Goal: Participate in discussion: Engage in conversation with other users on a specific topic

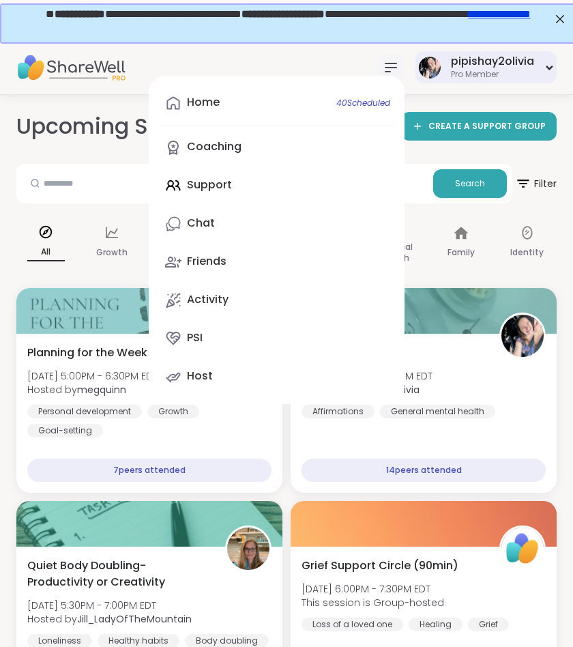
click at [450, 70] on div "pipishay2olivia Pro Member" at bounding box center [486, 67] width 141 height 32
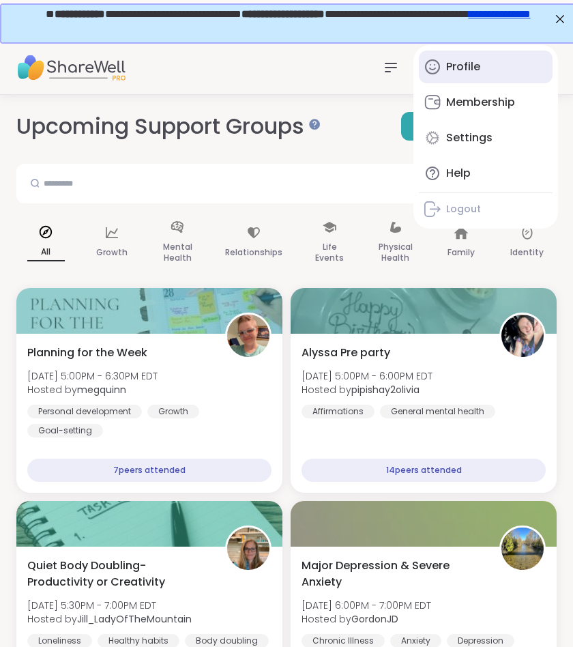
click at [457, 73] on div "Profile" at bounding box center [463, 66] width 34 height 15
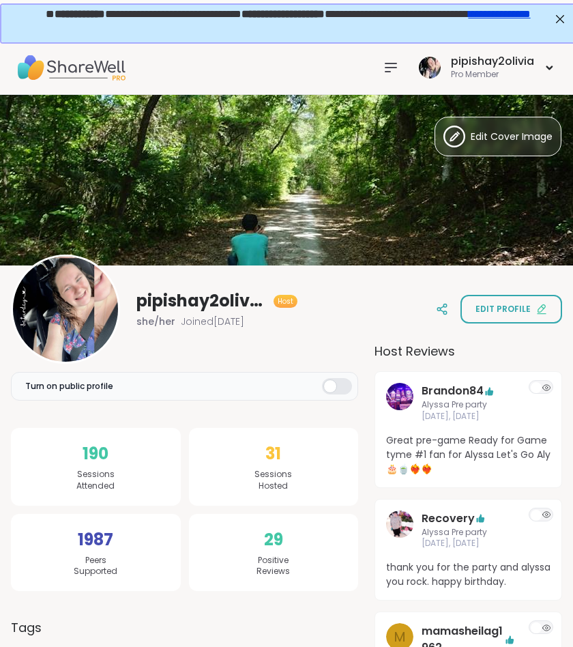
click at [392, 67] on icon at bounding box center [391, 67] width 11 height 8
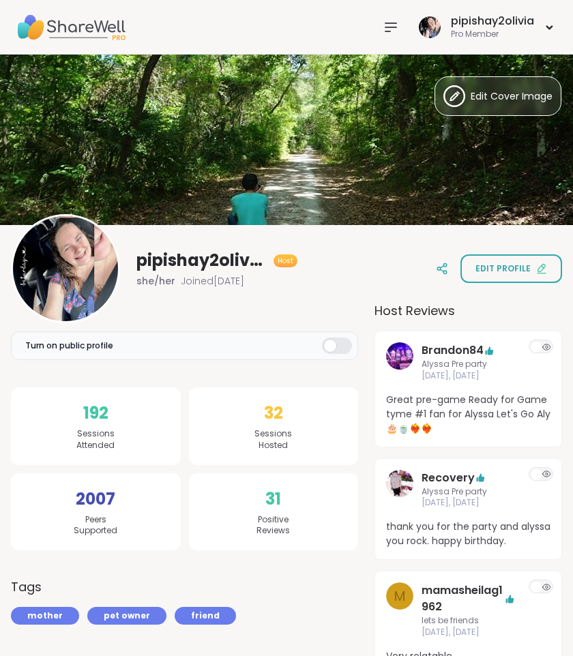
click at [391, 17] on div at bounding box center [390, 27] width 27 height 27
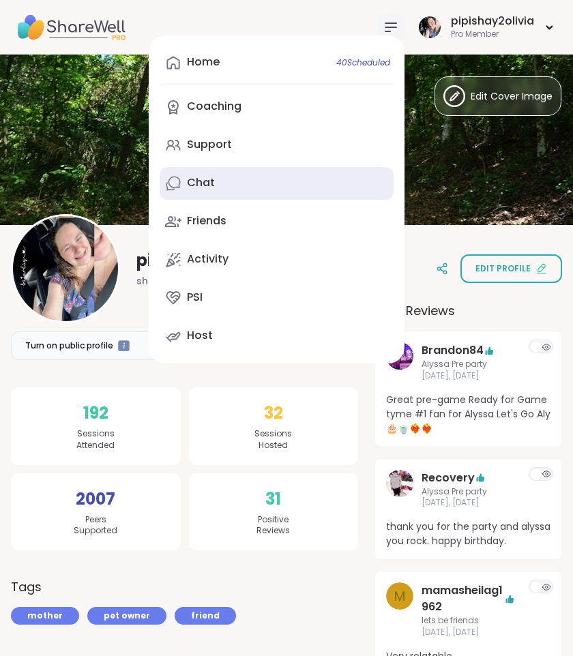
click at [241, 175] on link "Chat" at bounding box center [277, 183] width 234 height 33
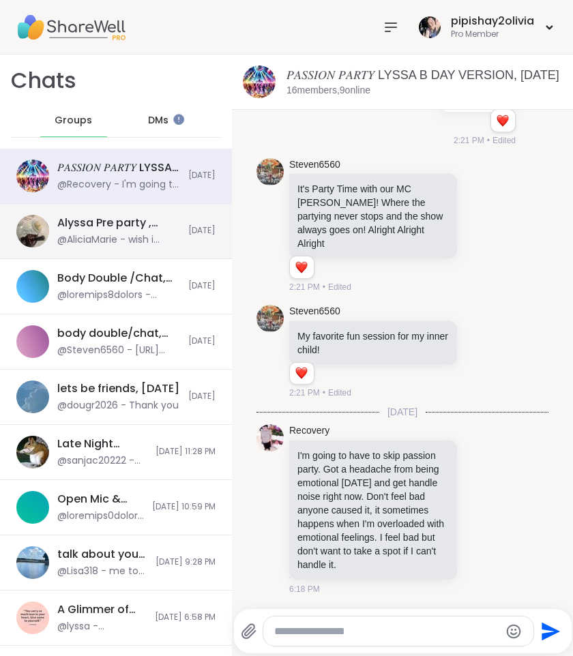
click at [139, 237] on div "@AliciaMarie - wish i could go to allyss 8 session" at bounding box center [118, 240] width 123 height 14
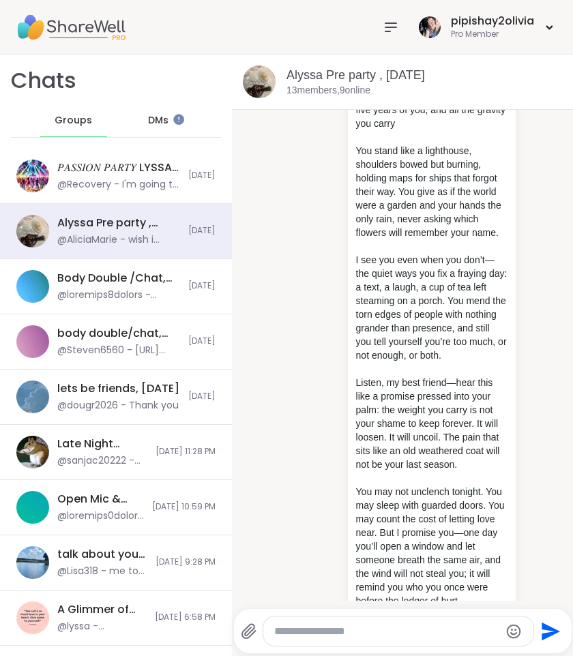
scroll to position [7788, 0]
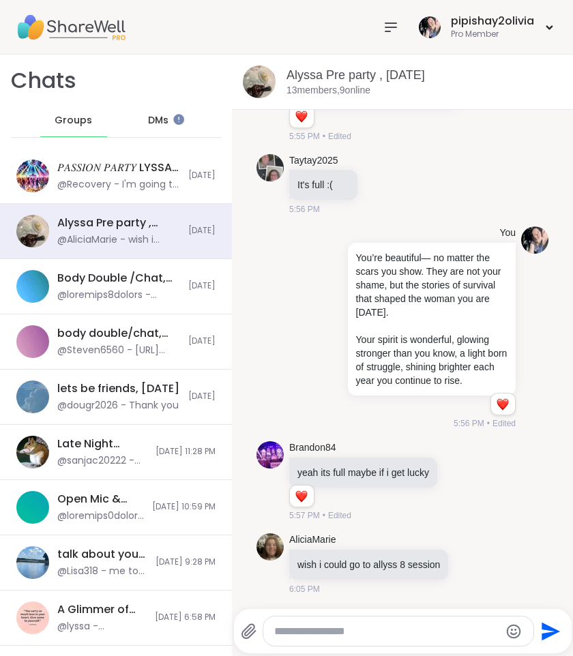
click at [392, 27] on icon at bounding box center [391, 27] width 11 height 8
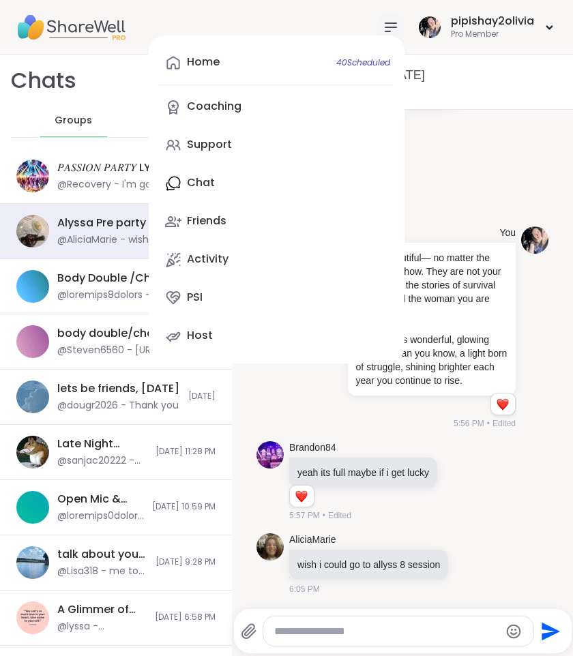
click at [212, 179] on div "Home 40 Scheduled Coaching Support Chat Friends Activity PSI Host" at bounding box center [277, 199] width 256 height 328
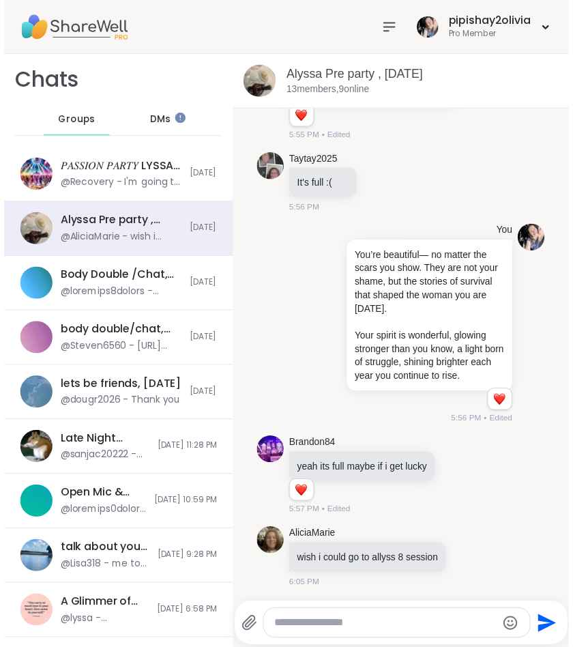
scroll to position [0, 0]
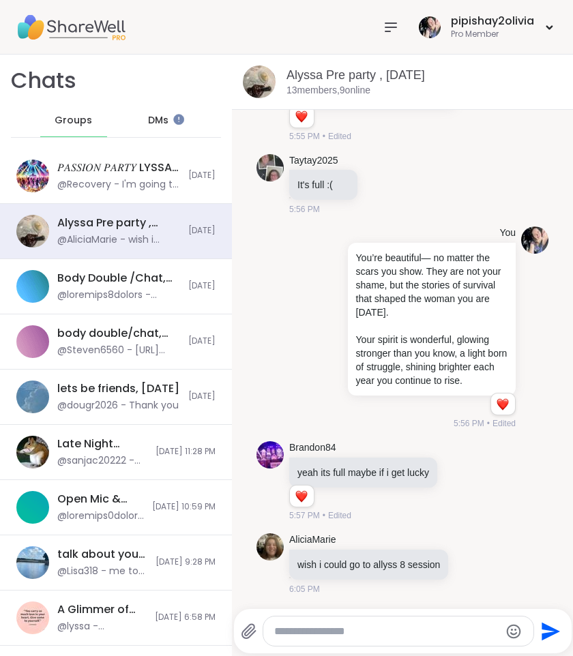
click at [392, 29] on icon at bounding box center [391, 27] width 16 height 16
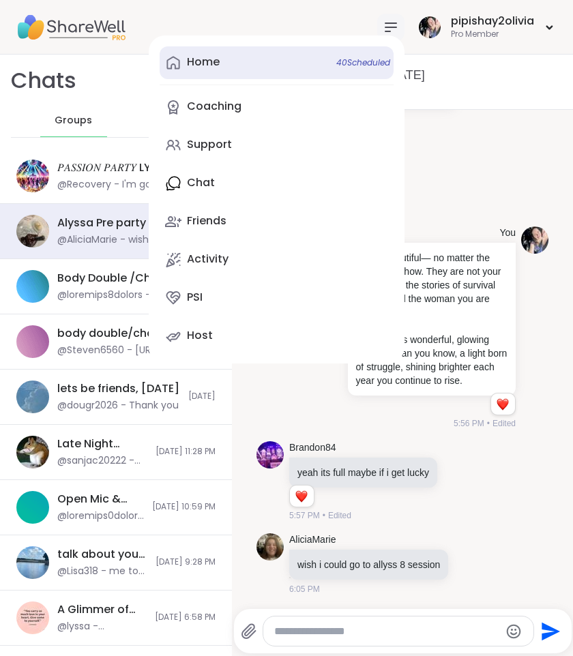
click at [212, 62] on div "Home 40 Scheduled" at bounding box center [203, 62] width 33 height 15
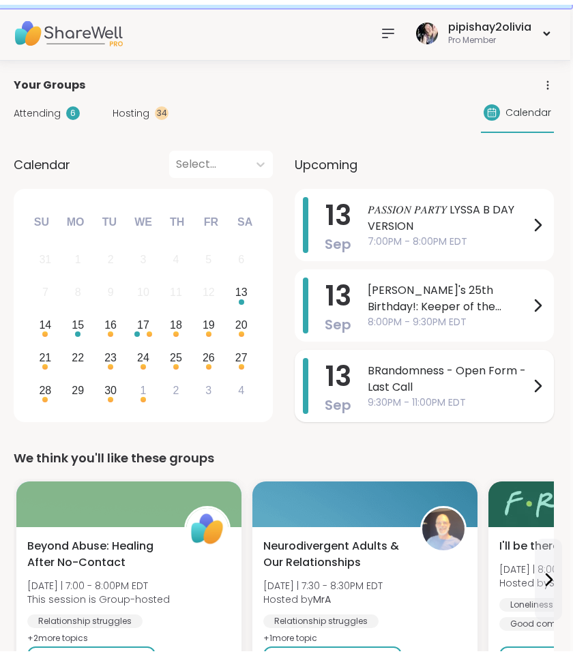
scroll to position [39, 3]
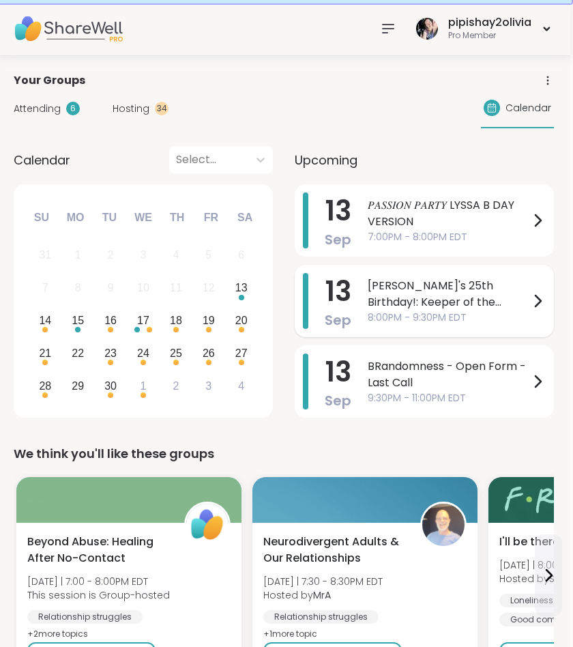
click at [441, 296] on span "[PERSON_NAME]'s 25th Birthday!: Keeper of the Realms" at bounding box center [449, 294] width 162 height 33
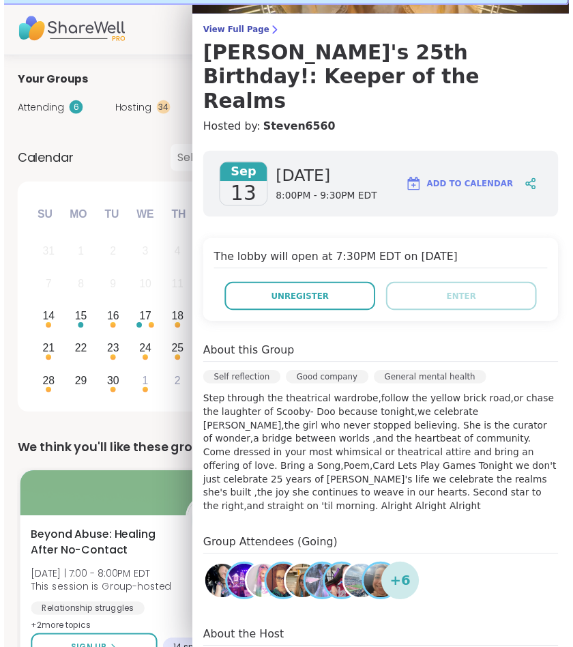
scroll to position [101, 0]
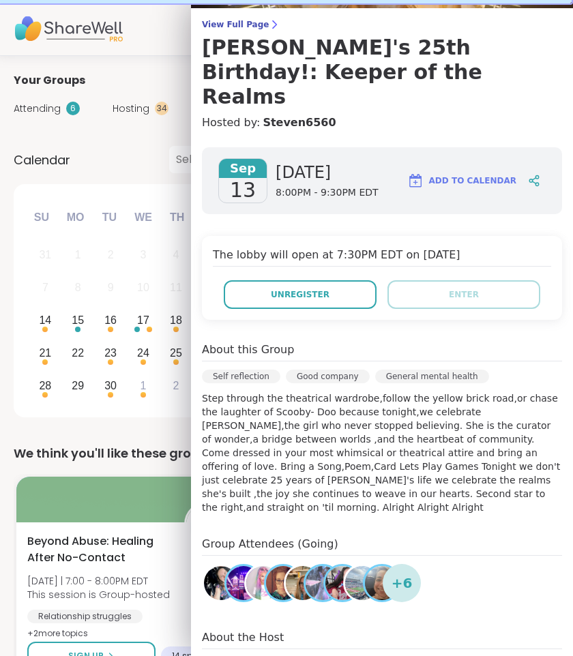
click at [263, 16] on div "View Full Page [PERSON_NAME]'s 25th Birthday!: Keeper of the Realms Hosted by: …" at bounding box center [382, 348] width 382 height 898
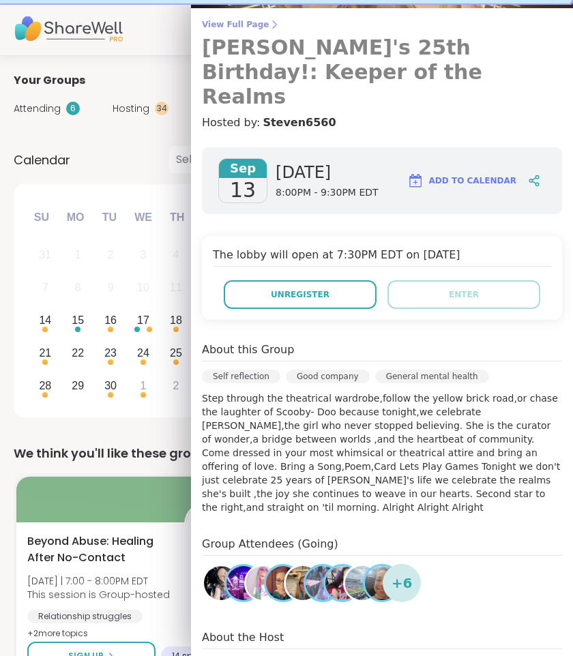
click at [259, 28] on span "View Full Page" at bounding box center [382, 24] width 360 height 11
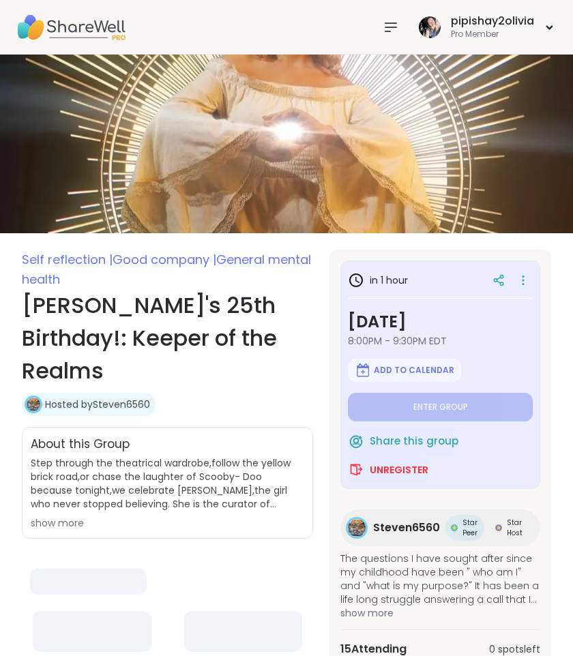
type textarea "*"
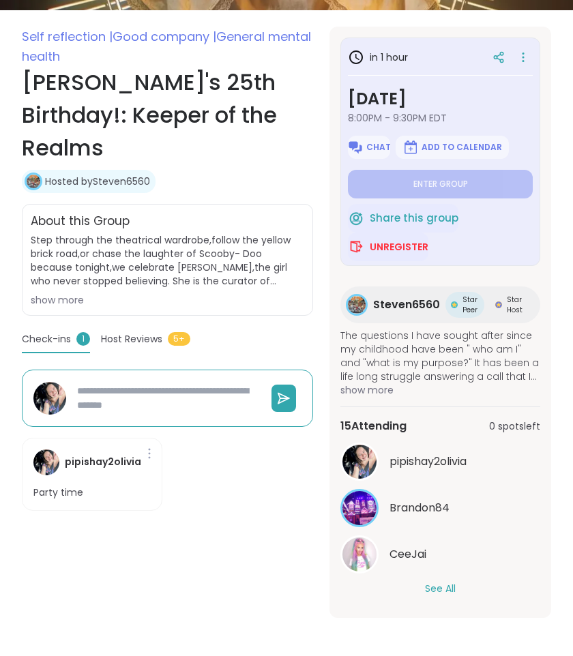
scroll to position [223, 0]
click at [453, 590] on button "See All" at bounding box center [440, 589] width 31 height 14
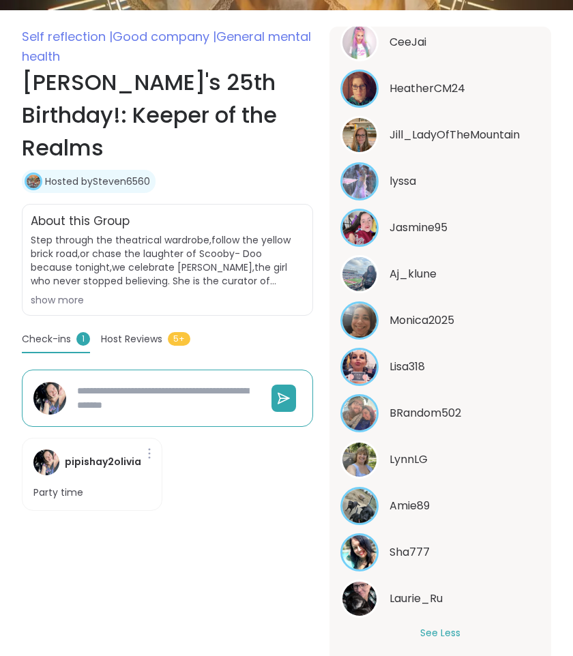
scroll to position [512, 0]
